Goal: Task Accomplishment & Management: Complete application form

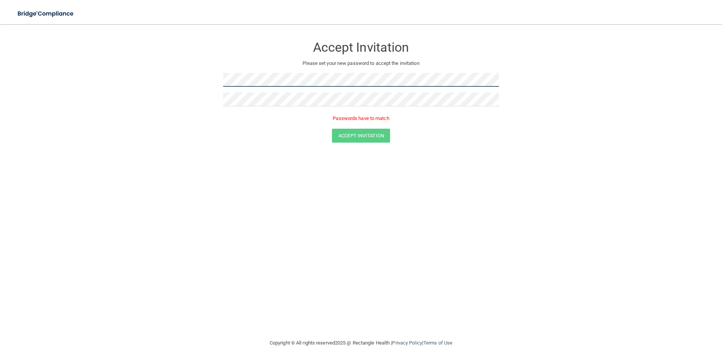
click at [75, 88] on form "Accept Invitation Please set your new password to accept the invitation Passwor…" at bounding box center [361, 92] width 692 height 120
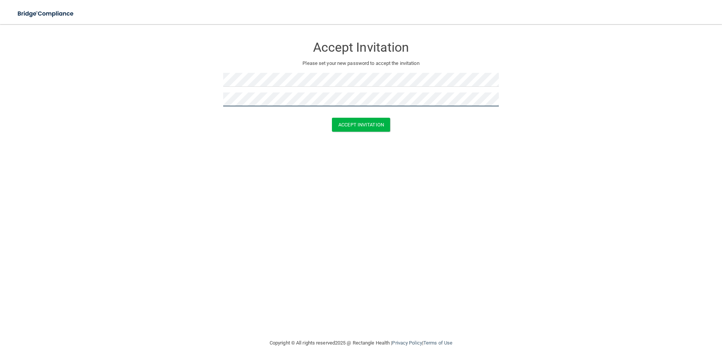
click at [332, 118] on button "Accept Invitation" at bounding box center [361, 125] width 58 height 14
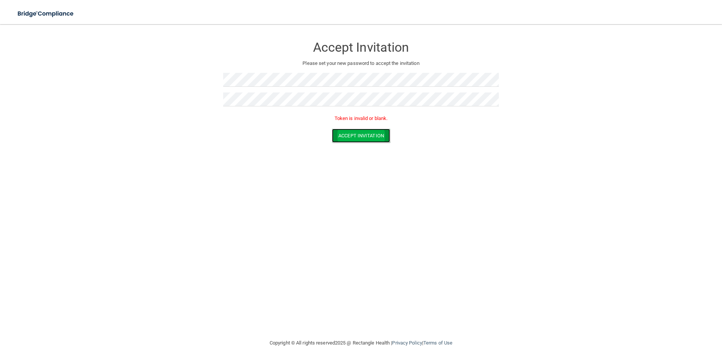
click at [351, 140] on button "Accept Invitation" at bounding box center [361, 136] width 58 height 14
click at [378, 126] on button "Accept Invitation" at bounding box center [361, 125] width 58 height 14
